Goal: Task Accomplishment & Management: Manage account settings

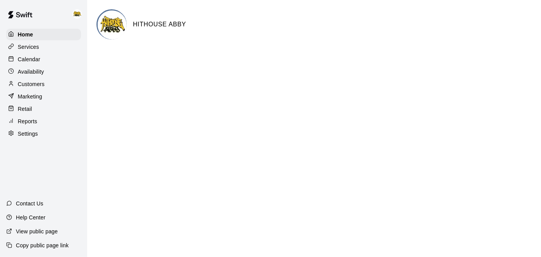
click at [27, 57] on p "Calendar" at bounding box center [29, 59] width 22 height 8
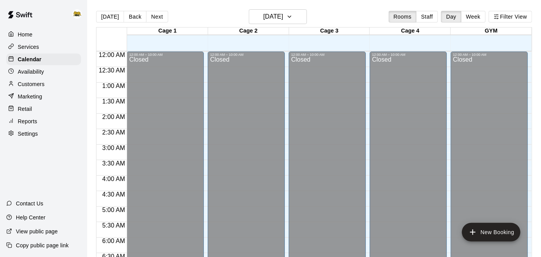
scroll to position [404, 0]
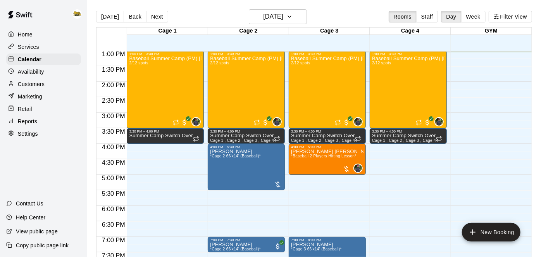
click at [201, 94] on div "Baseball Summer Camp (PM) [DATE], 13, 14 Ages [DEMOGRAPHIC_DATA] 2/12 spots" at bounding box center [165, 184] width 72 height 257
click at [428, 187] on div at bounding box center [270, 128] width 541 height 257
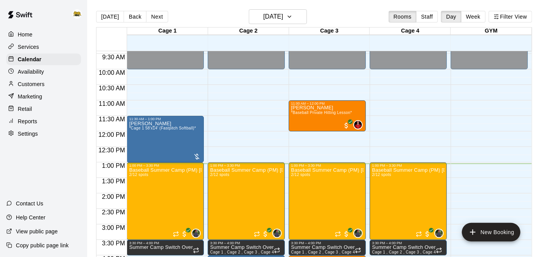
scroll to position [292, 0]
click at [153, 136] on div "[PERSON_NAME] *Cage 1 58'x14' (Fastpitch Softball)*" at bounding box center [162, 249] width 67 height 257
click at [138, 148] on img "edit" at bounding box center [136, 147] width 9 height 9
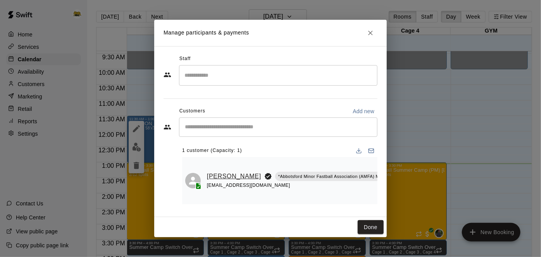
click at [222, 171] on link "[PERSON_NAME]" at bounding box center [234, 176] width 54 height 10
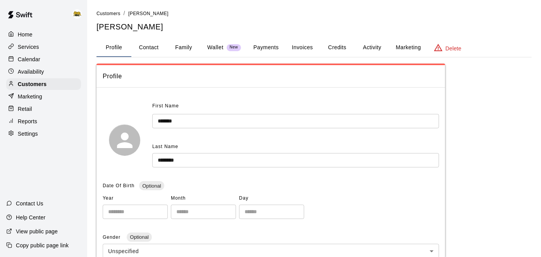
click at [380, 44] on button "Activity" at bounding box center [372, 47] width 35 height 19
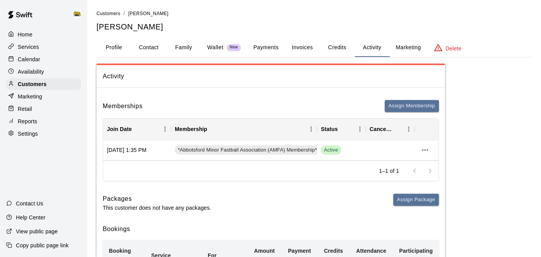
click at [189, 47] on button "Family" at bounding box center [183, 47] width 35 height 19
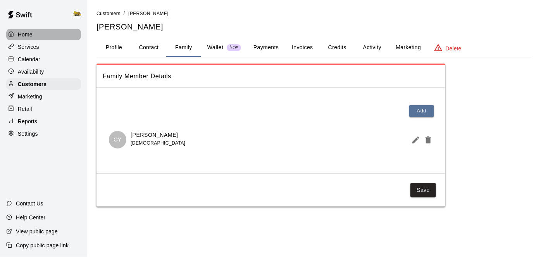
click at [31, 35] on p "Home" at bounding box center [25, 35] width 15 height 8
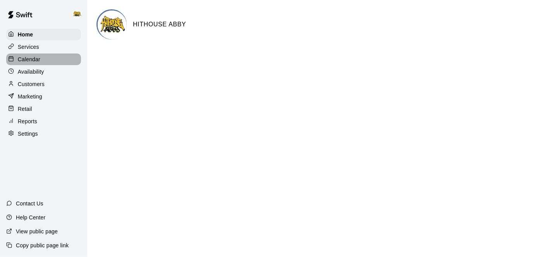
click at [33, 62] on p "Calendar" at bounding box center [29, 59] width 22 height 8
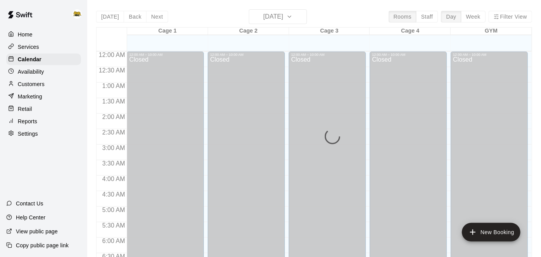
click at [37, 86] on p "Customers" at bounding box center [31, 84] width 27 height 8
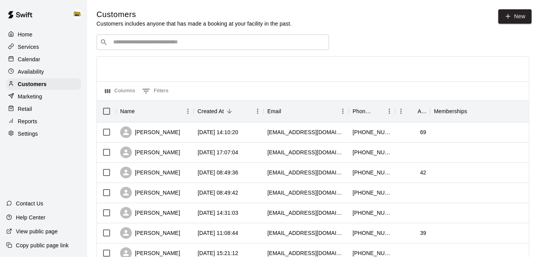
click at [308, 44] on input "Search customers by name or email" at bounding box center [218, 42] width 215 height 8
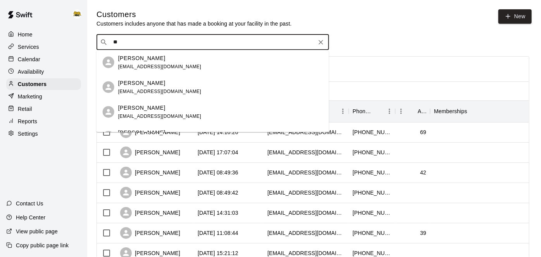
type input "*"
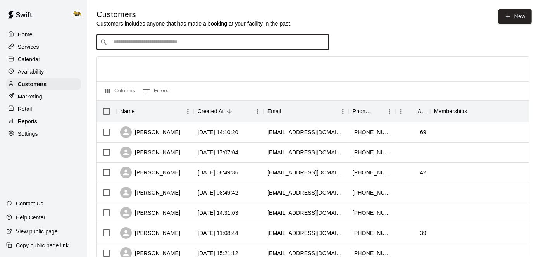
click at [20, 60] on p "Calendar" at bounding box center [29, 59] width 22 height 8
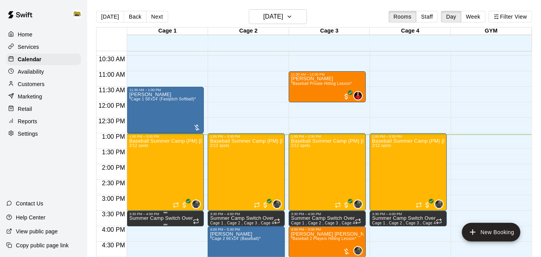
scroll to position [321, 0]
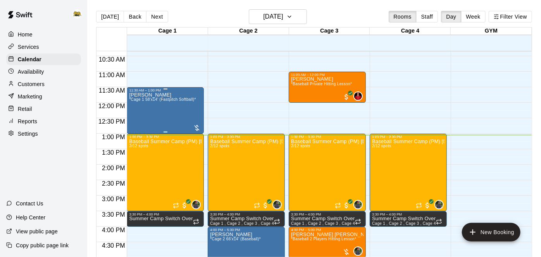
click at [175, 103] on div "[PERSON_NAME] *Cage 1 58'x14' (Fastpitch Softball)*" at bounding box center [162, 220] width 67 height 257
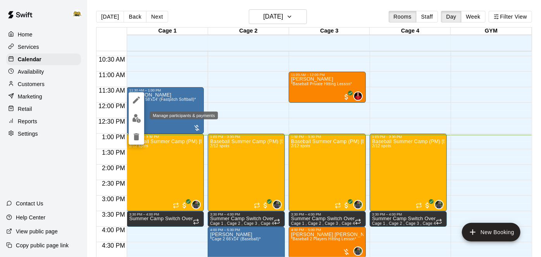
click at [141, 119] on button "edit" at bounding box center [137, 118] width 16 height 15
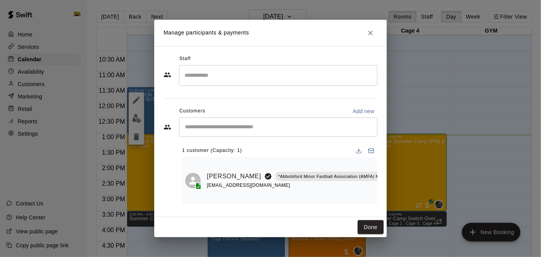
scroll to position [0, 15]
click at [395, 168] on icon "Mark attendance" at bounding box center [398, 166] width 7 height 7
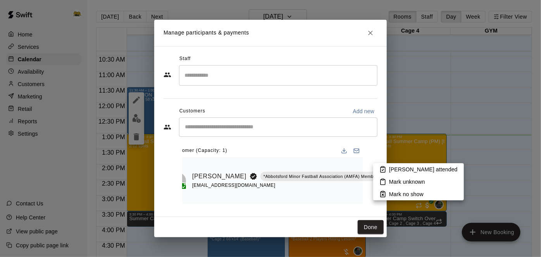
click at [392, 172] on p "[PERSON_NAME] attended" at bounding box center [423, 170] width 69 height 8
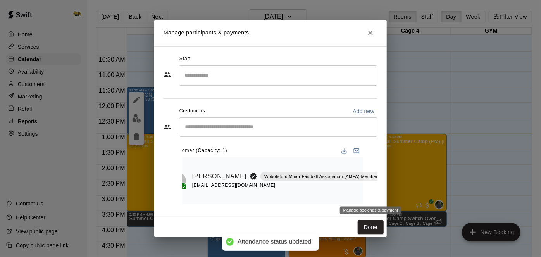
click at [395, 195] on icon "Manage bookings & payment" at bounding box center [399, 194] width 8 height 8
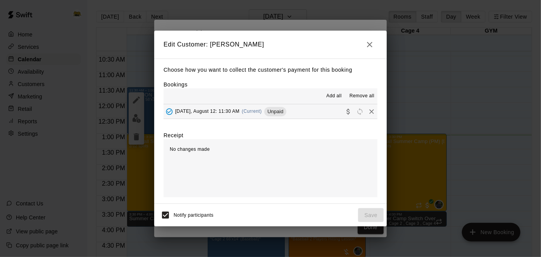
click at [295, 113] on button "[DATE], August 12: 11:30 AM (Current) Unpaid" at bounding box center [271, 111] width 214 height 14
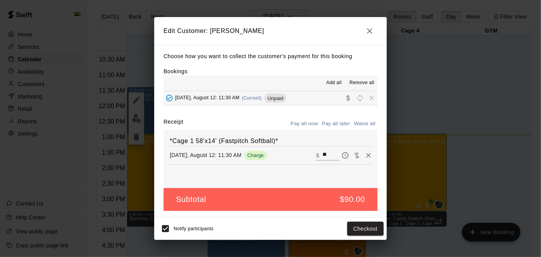
click at [333, 155] on input "**" at bounding box center [331, 155] width 17 height 10
type input "*"
type input "**"
click at [360, 226] on button "Checkout" at bounding box center [365, 229] width 36 height 14
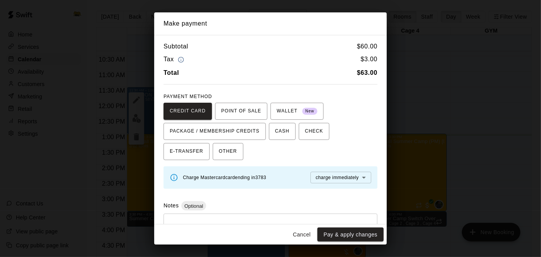
click at [224, 214] on div "* ​" at bounding box center [271, 232] width 214 height 36
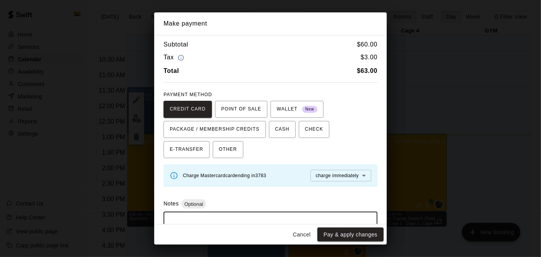
scroll to position [31, 0]
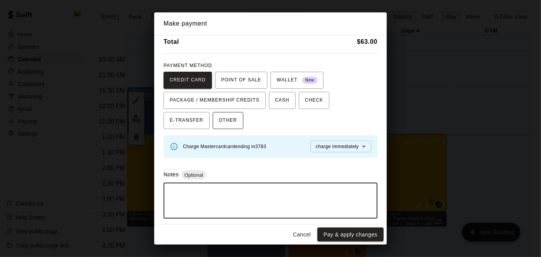
click at [213, 124] on button "OTHER" at bounding box center [228, 120] width 31 height 17
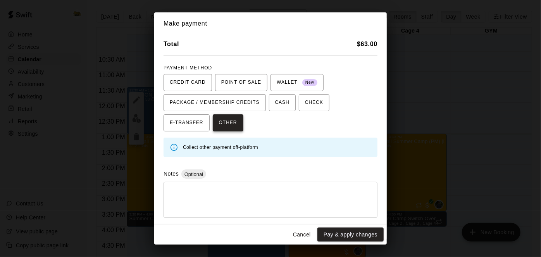
scroll to position [28, 0]
click at [185, 211] on textarea at bounding box center [270, 201] width 203 height 23
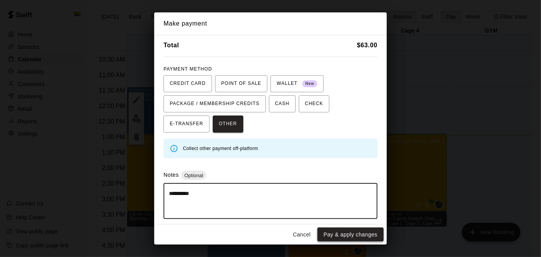
type textarea "**********"
click at [364, 237] on button "Pay & apply changes" at bounding box center [351, 235] width 66 height 14
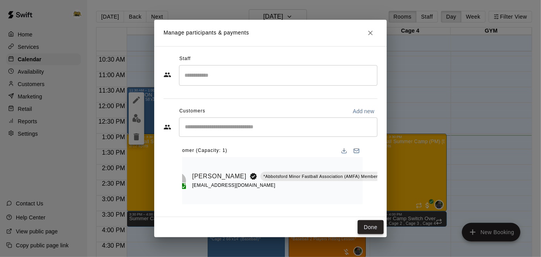
click at [375, 230] on button "Done" at bounding box center [371, 227] width 26 height 14
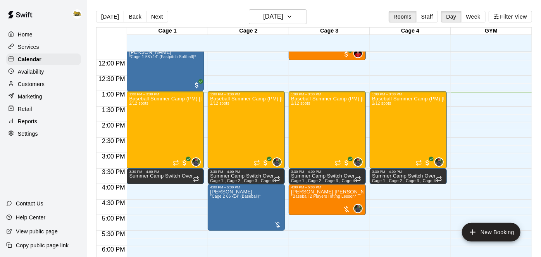
scroll to position [363, 0]
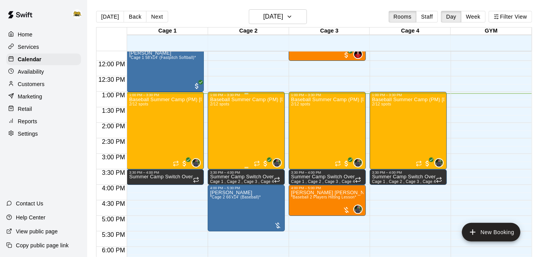
click at [259, 124] on div "Baseball Summer Camp (PM) [DATE], 13, 14 Ages [DEMOGRAPHIC_DATA] 2/12 spots" at bounding box center [246, 225] width 72 height 257
click at [216, 126] on img "edit" at bounding box center [218, 122] width 9 height 9
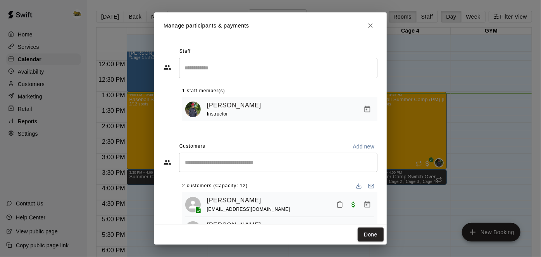
scroll to position [32, 0]
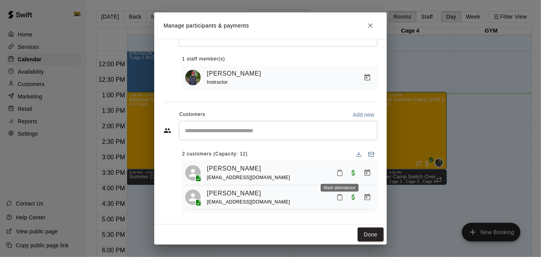
click at [340, 170] on rect "Mark attendance" at bounding box center [340, 170] width 2 height 1
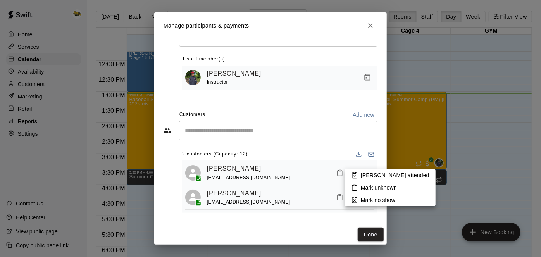
click at [358, 175] on icon at bounding box center [354, 175] width 7 height 7
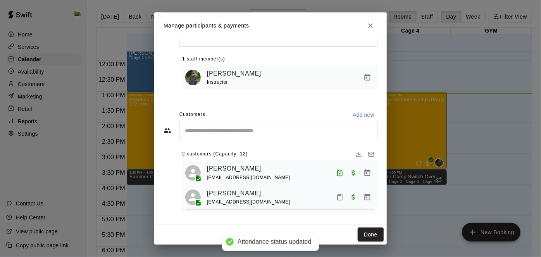
click at [340, 198] on icon "Mark attendance" at bounding box center [340, 197] width 7 height 7
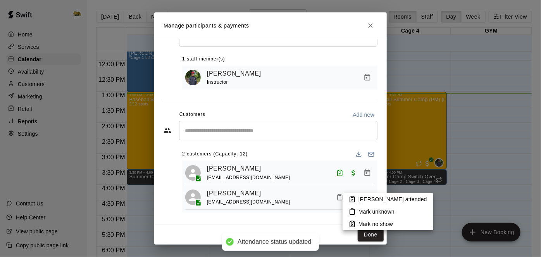
click at [358, 198] on li "[PERSON_NAME] attended" at bounding box center [388, 199] width 91 height 12
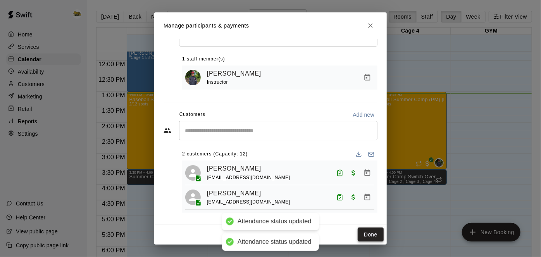
click at [365, 234] on button "Done" at bounding box center [371, 235] width 26 height 14
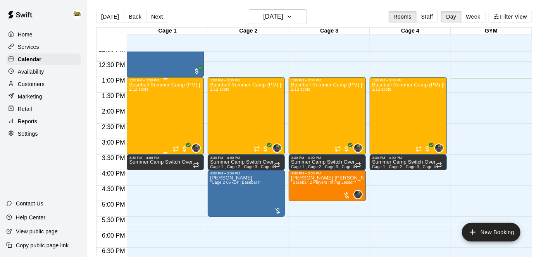
scroll to position [378, 0]
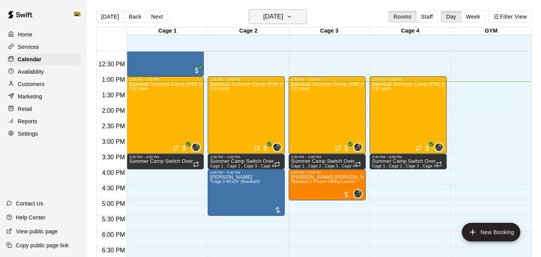
click at [293, 20] on icon "button" at bounding box center [290, 16] width 6 height 9
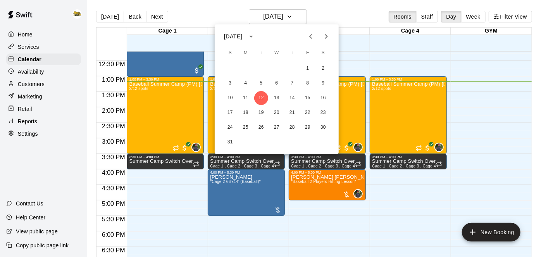
click at [328, 36] on icon "Next month" at bounding box center [326, 36] width 9 height 9
click at [329, 39] on icon "Next month" at bounding box center [326, 36] width 9 height 9
click at [304, 21] on div at bounding box center [270, 128] width 541 height 257
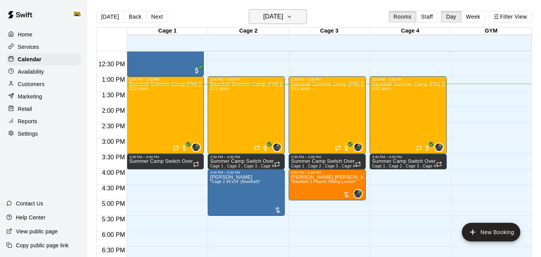
click at [293, 19] on icon "button" at bounding box center [290, 16] width 6 height 9
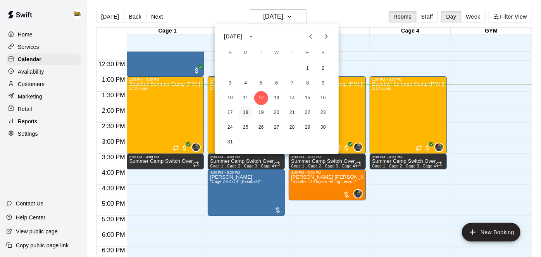
click at [248, 115] on button "18" at bounding box center [246, 113] width 14 height 14
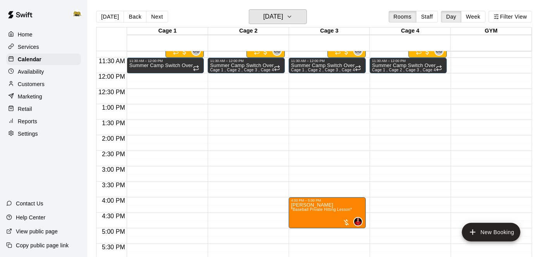
scroll to position [349, 0]
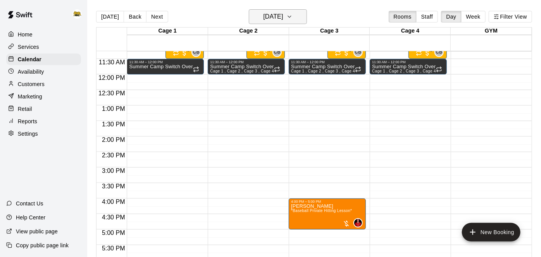
click at [293, 19] on icon "button" at bounding box center [290, 16] width 6 height 9
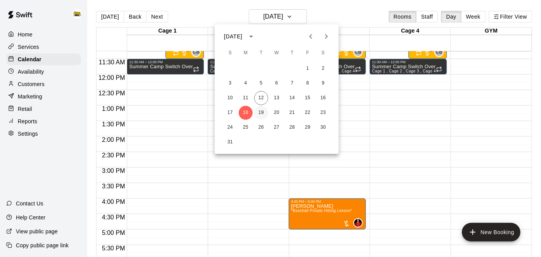
click at [262, 115] on button "19" at bounding box center [261, 113] width 14 height 14
